Goal: Find specific page/section: Find specific page/section

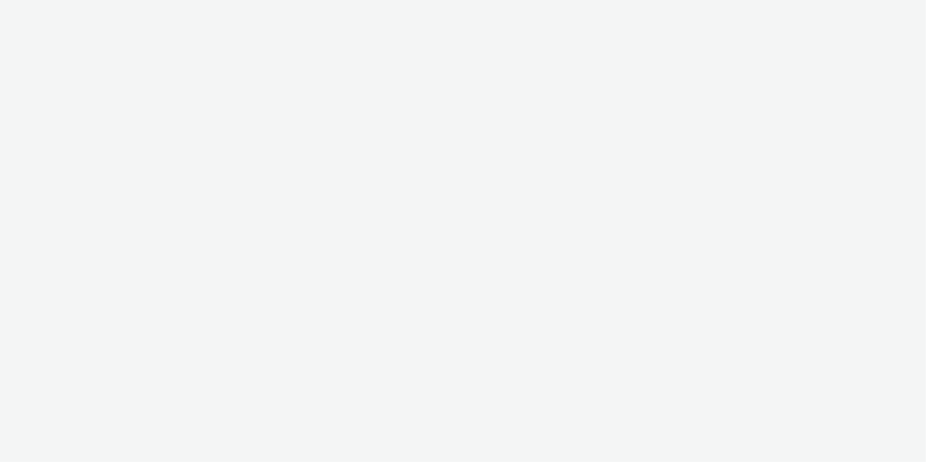
select select "f4205e5d-bd10-4da0-b716-125865d7aa0a"
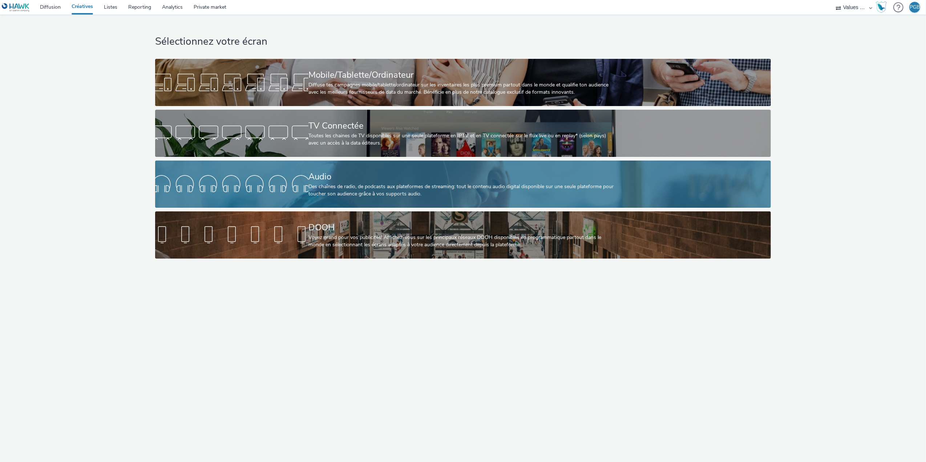
click at [301, 185] on div at bounding box center [231, 184] width 153 height 23
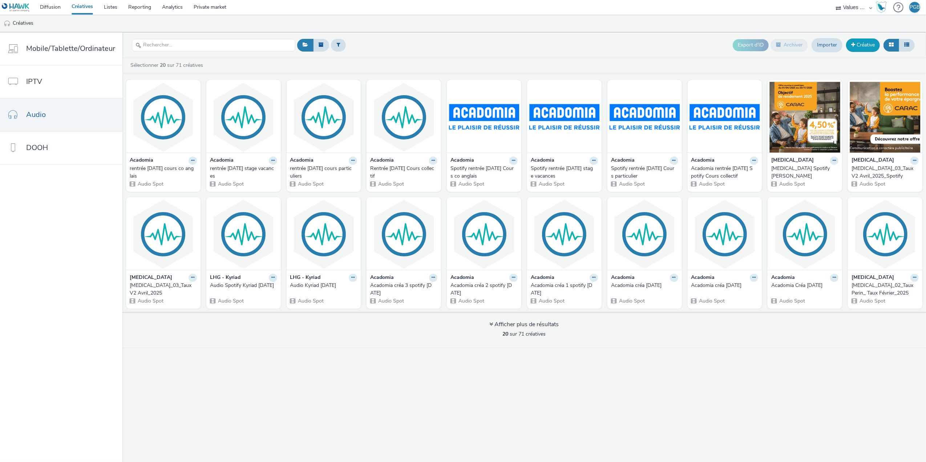
click at [866, 40] on link "Créative" at bounding box center [863, 45] width 34 height 13
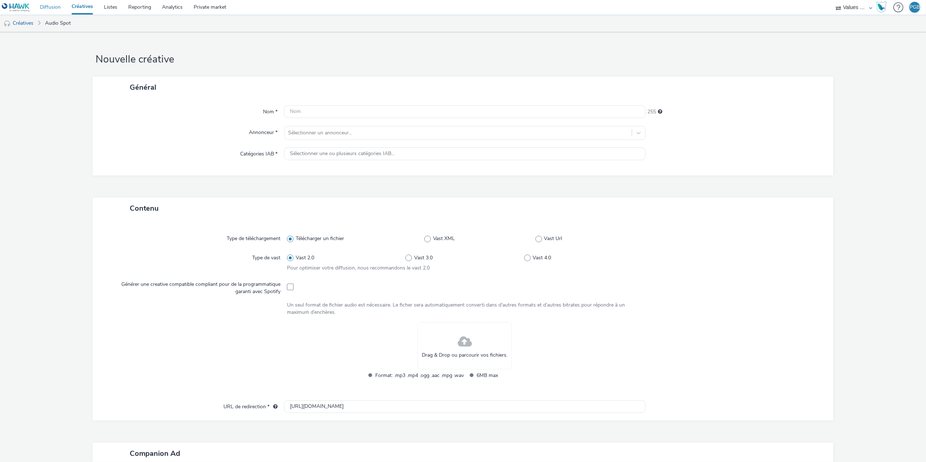
click at [57, 8] on link "Diffusion" at bounding box center [51, 7] width 32 height 15
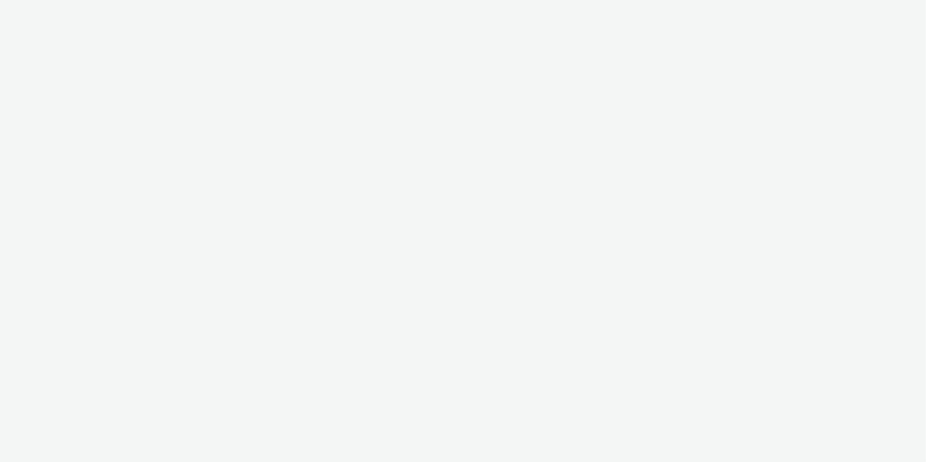
select select "f4205e5d-bd10-4da0-b716-125865d7aa0a"
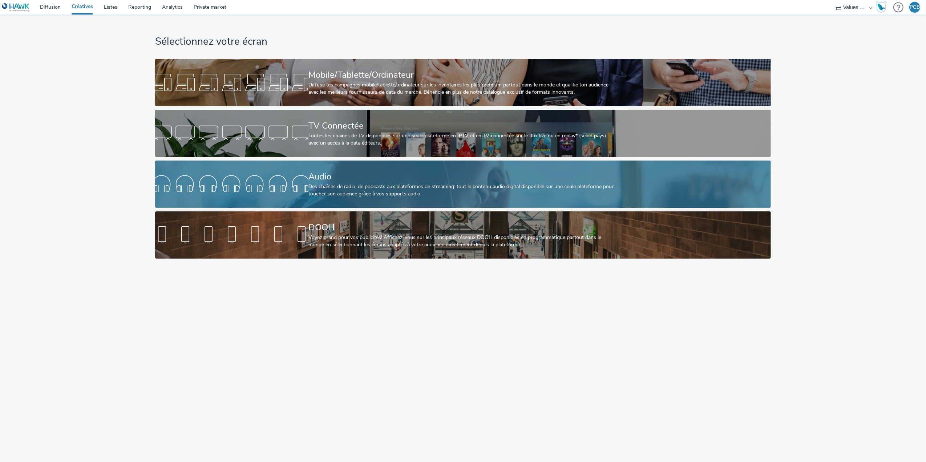
click at [316, 179] on div "Audio" at bounding box center [461, 176] width 306 height 13
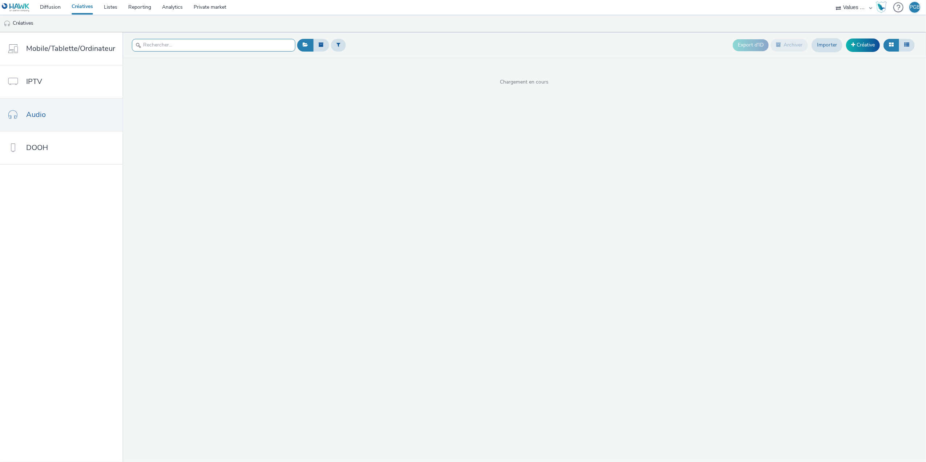
click at [174, 44] on input "text" at bounding box center [214, 45] width 164 height 13
type input "gr"
click at [52, 7] on link "Diffusion" at bounding box center [51, 7] width 32 height 15
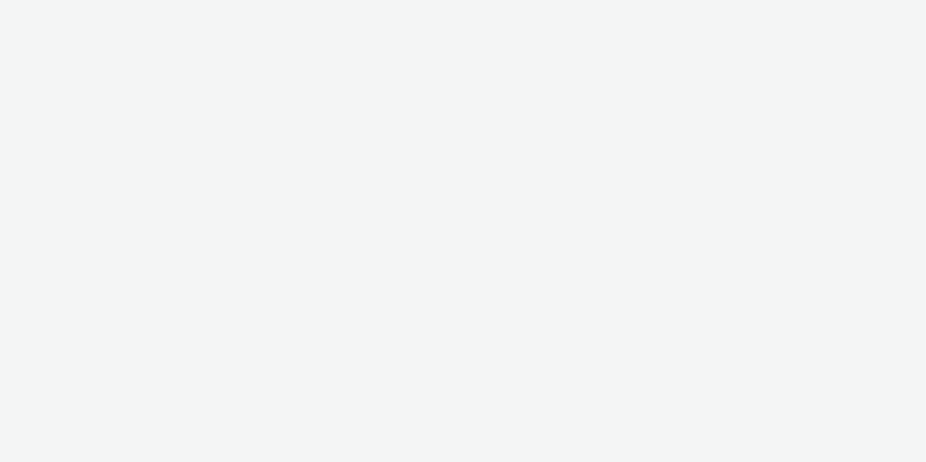
select select "f4205e5d-bd10-4da0-b716-125865d7aa0a"
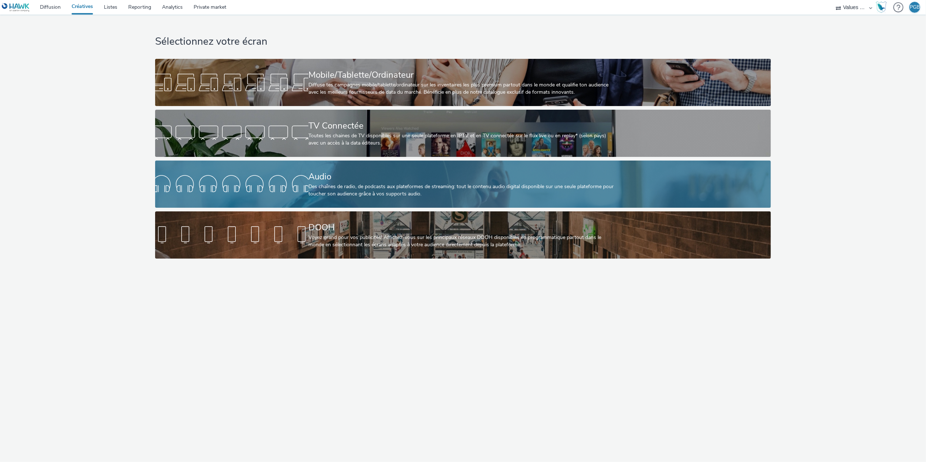
click at [391, 176] on div "Audio" at bounding box center [461, 176] width 306 height 13
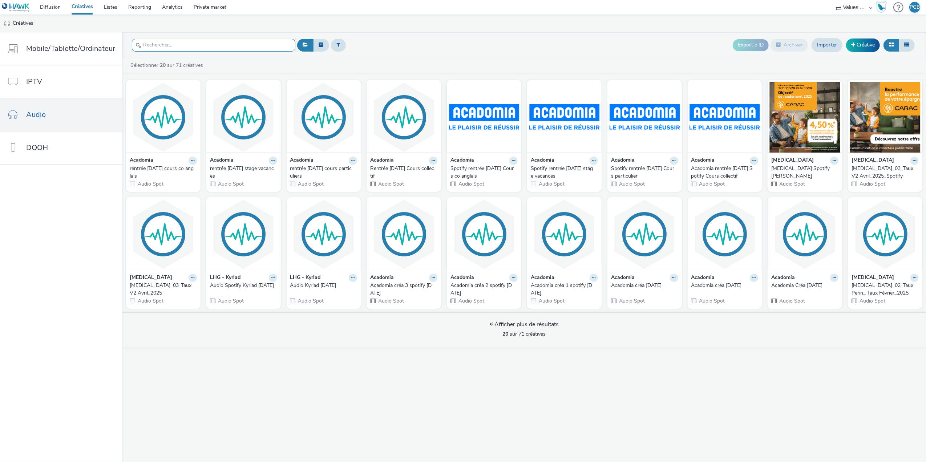
click at [189, 41] on input "text" at bounding box center [214, 45] width 164 height 13
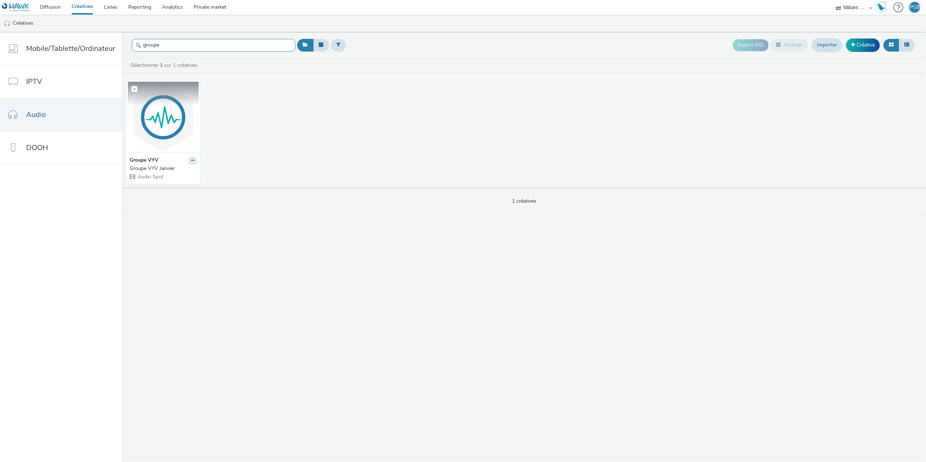
type input "groupe"
click at [153, 122] on img at bounding box center [163, 117] width 71 height 71
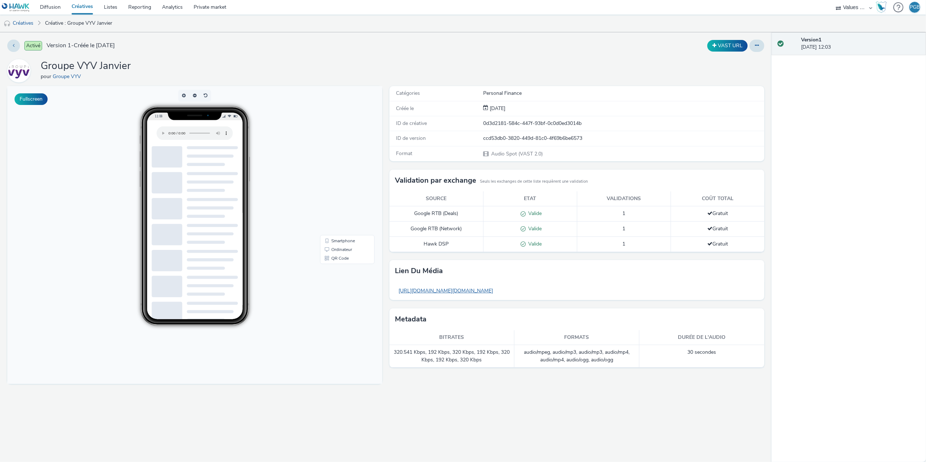
click at [470, 297] on link "[URL][DOMAIN_NAME][DOMAIN_NAME]" at bounding box center [446, 291] width 102 height 14
click at [107, 9] on link "Listes" at bounding box center [110, 7] width 24 height 15
